Goal: Task Accomplishment & Management: Manage account settings

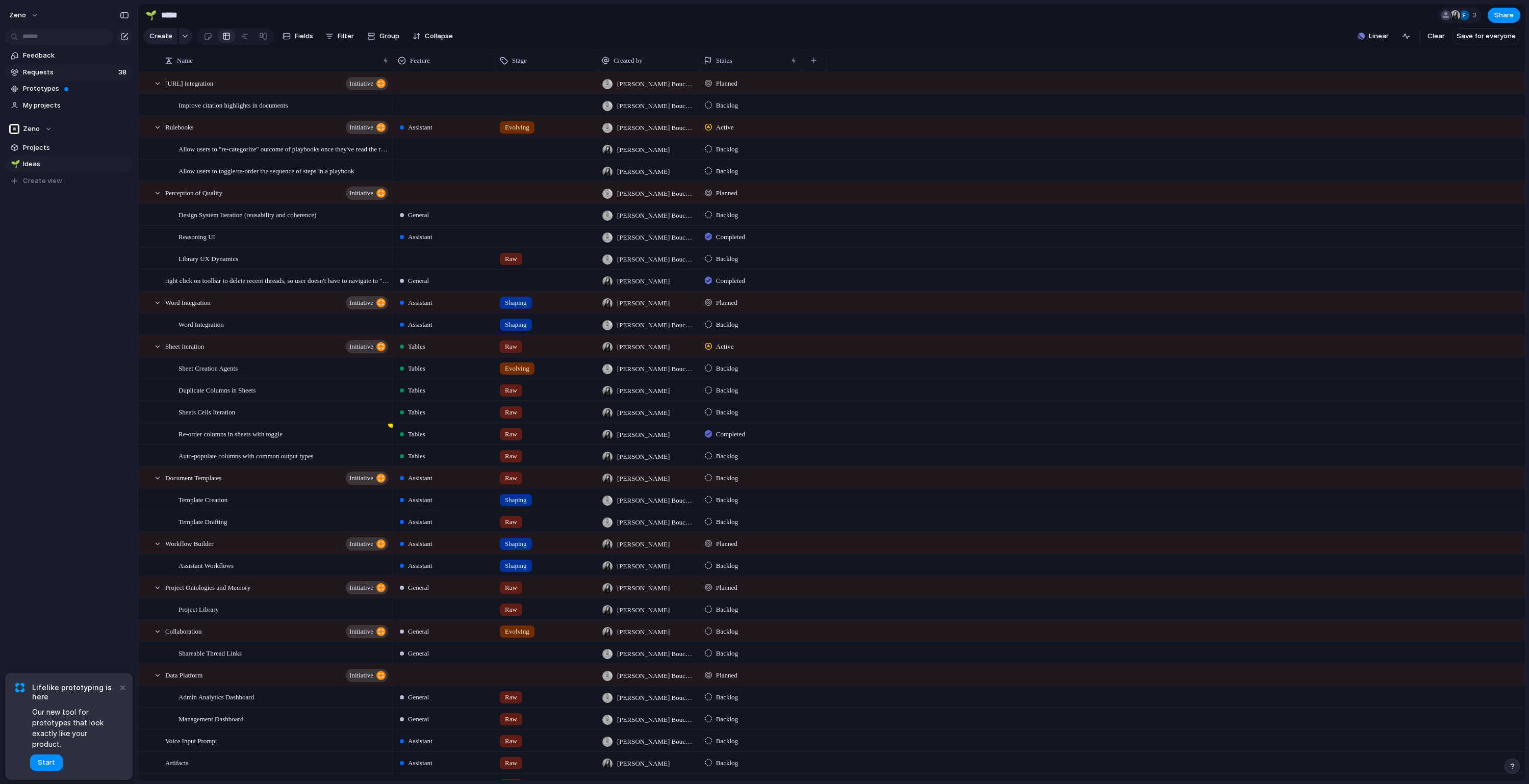
click at [55, 78] on link "Requests 38" at bounding box center [68, 72] width 128 height 15
